Goal: Check status: Check status

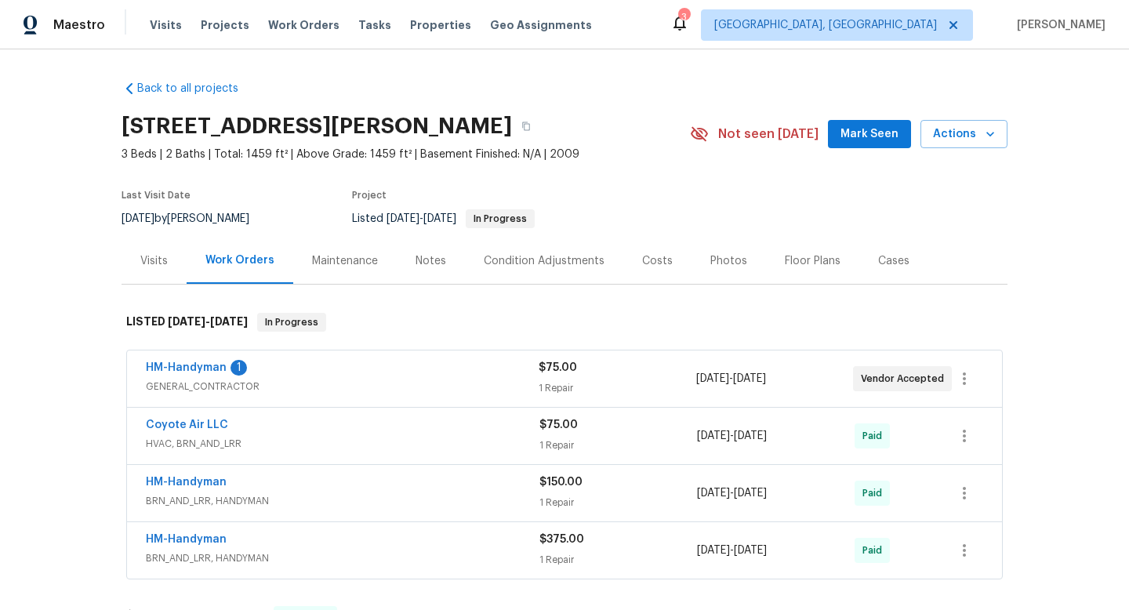
click at [147, 272] on div "Visits" at bounding box center [153, 260] width 65 height 46
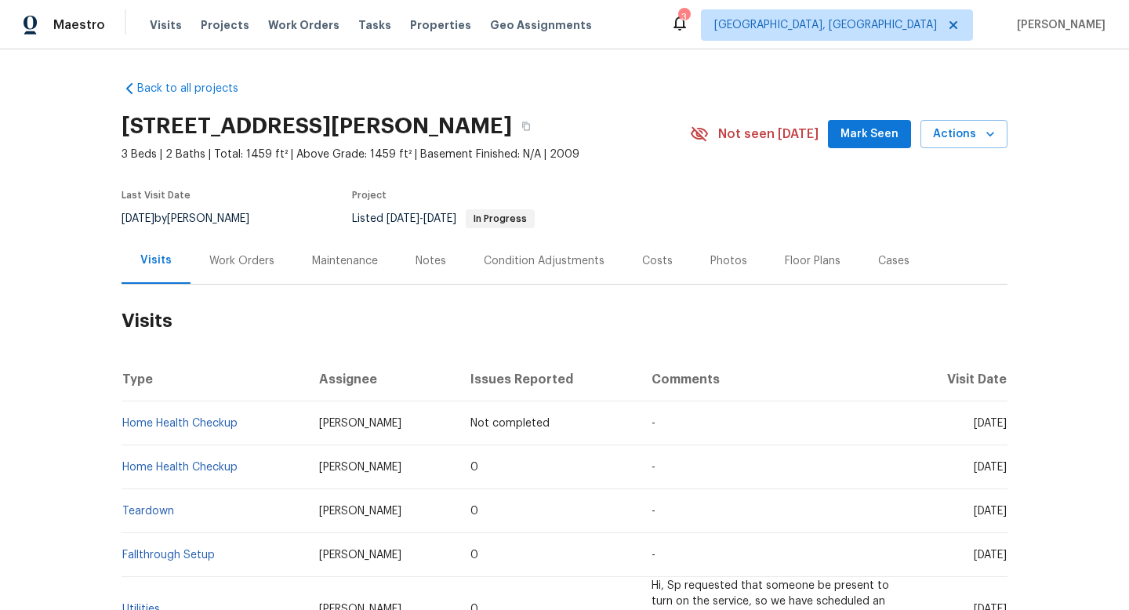
click at [154, 213] on span "[DATE]" at bounding box center [137, 218] width 33 height 11
copy div "[DATE] by [PERSON_NAME]"
click at [214, 257] on div "Work Orders" at bounding box center [241, 261] width 65 height 16
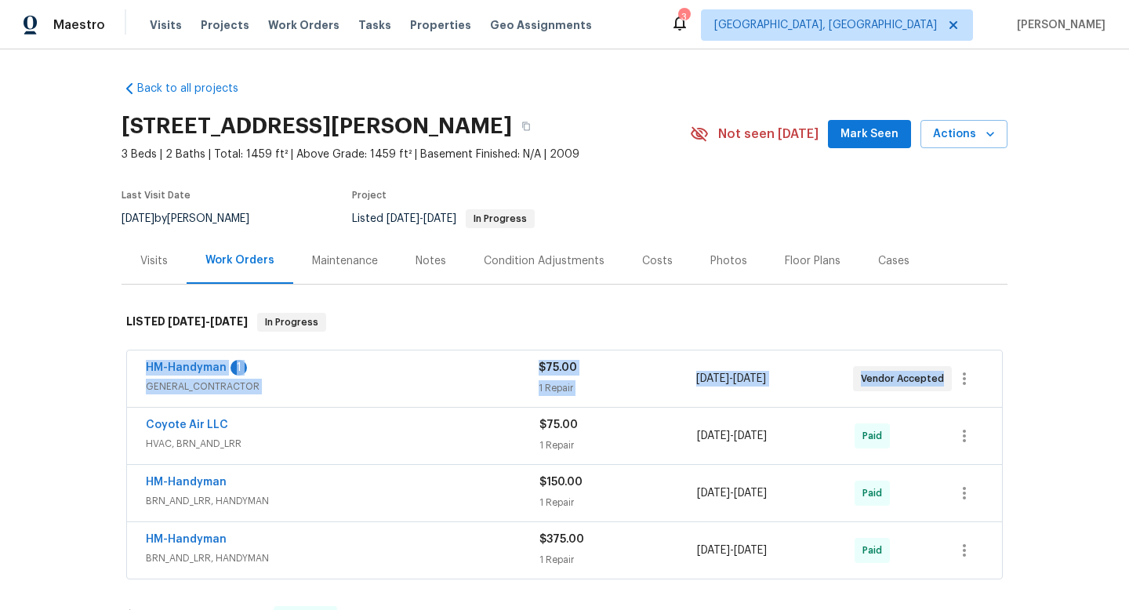
drag, startPoint x: 130, startPoint y: 366, endPoint x: 1030, endPoint y: 398, distance: 900.4
click at [1031, 401] on div "Back to all projects [STREET_ADDRESS][PERSON_NAME] 3 Beds | 2 Baths | Total: 14…" at bounding box center [564, 329] width 1129 height 560
copy div "HM-Handyman 1 GENERAL_CONTRACTOR $75.00 1 Repair [DATE] - [DATE] Vendor Accepted"
click at [295, 368] on div "HM-Handyman 1" at bounding box center [342, 369] width 393 height 19
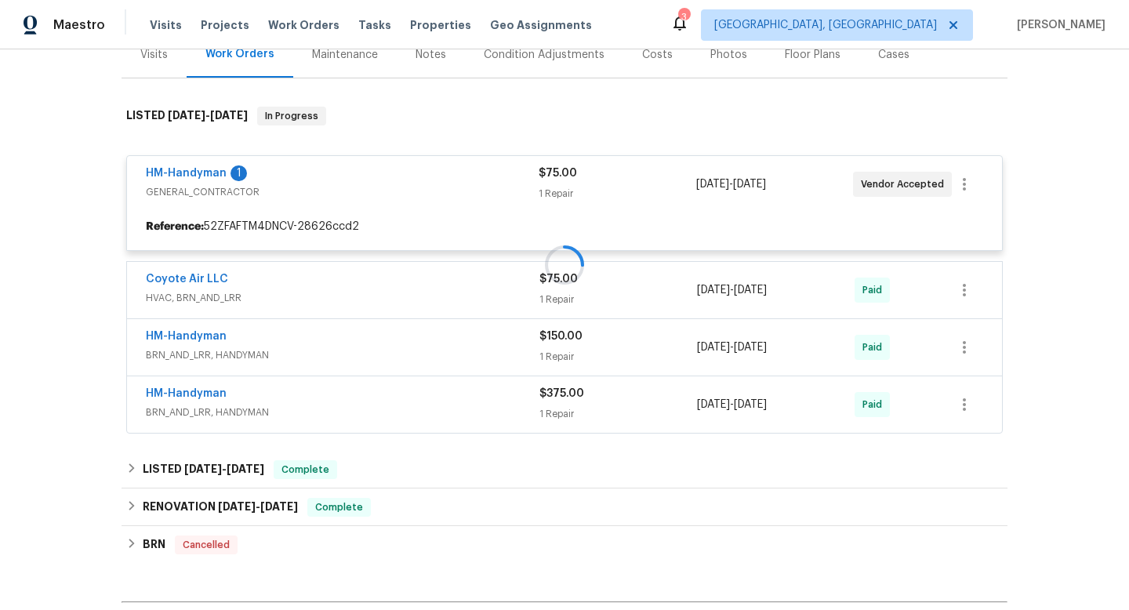
scroll to position [228, 0]
